Goal: Browse casually

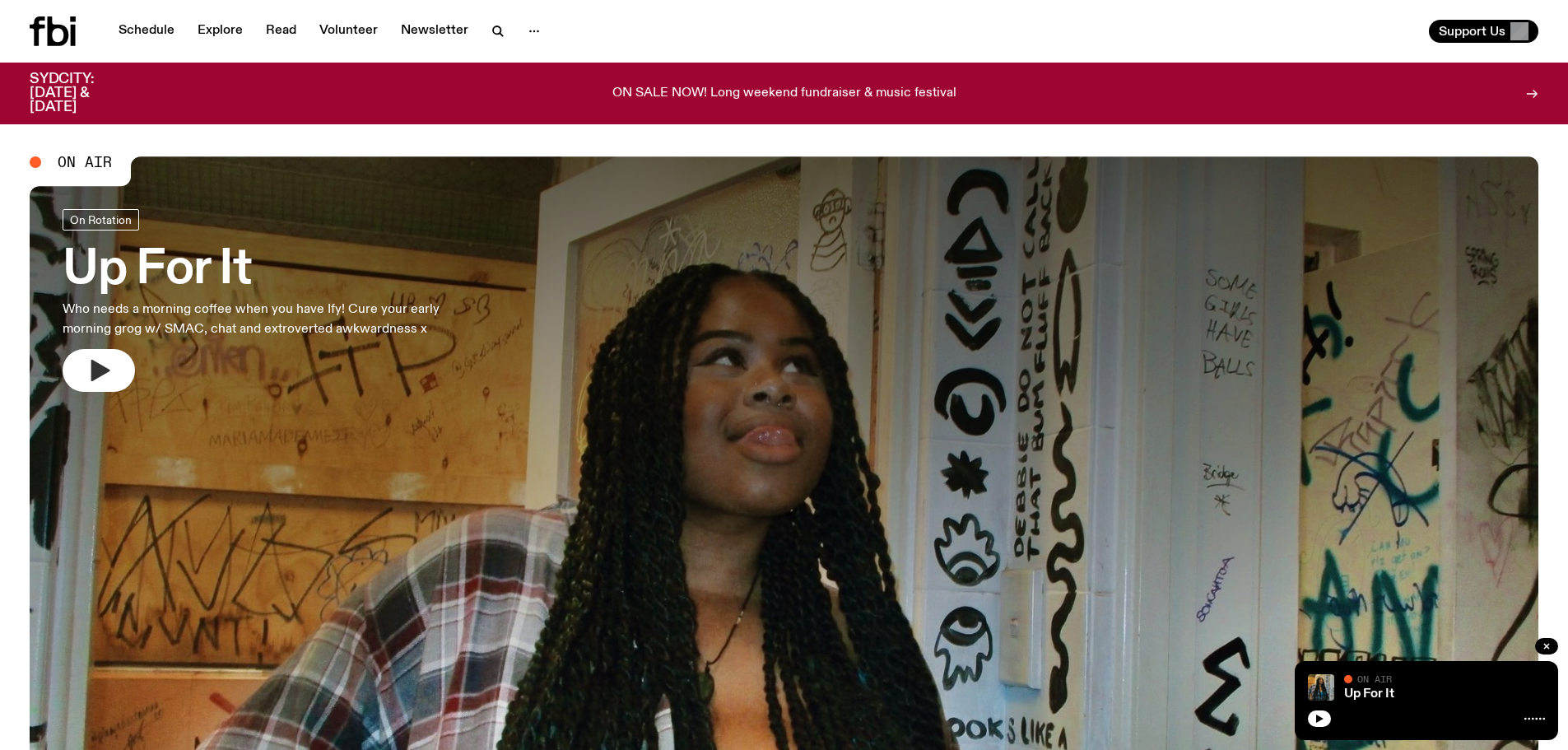
click at [94, 372] on icon "button" at bounding box center [101, 370] width 19 height 21
